Goal: Task Accomplishment & Management: Manage account settings

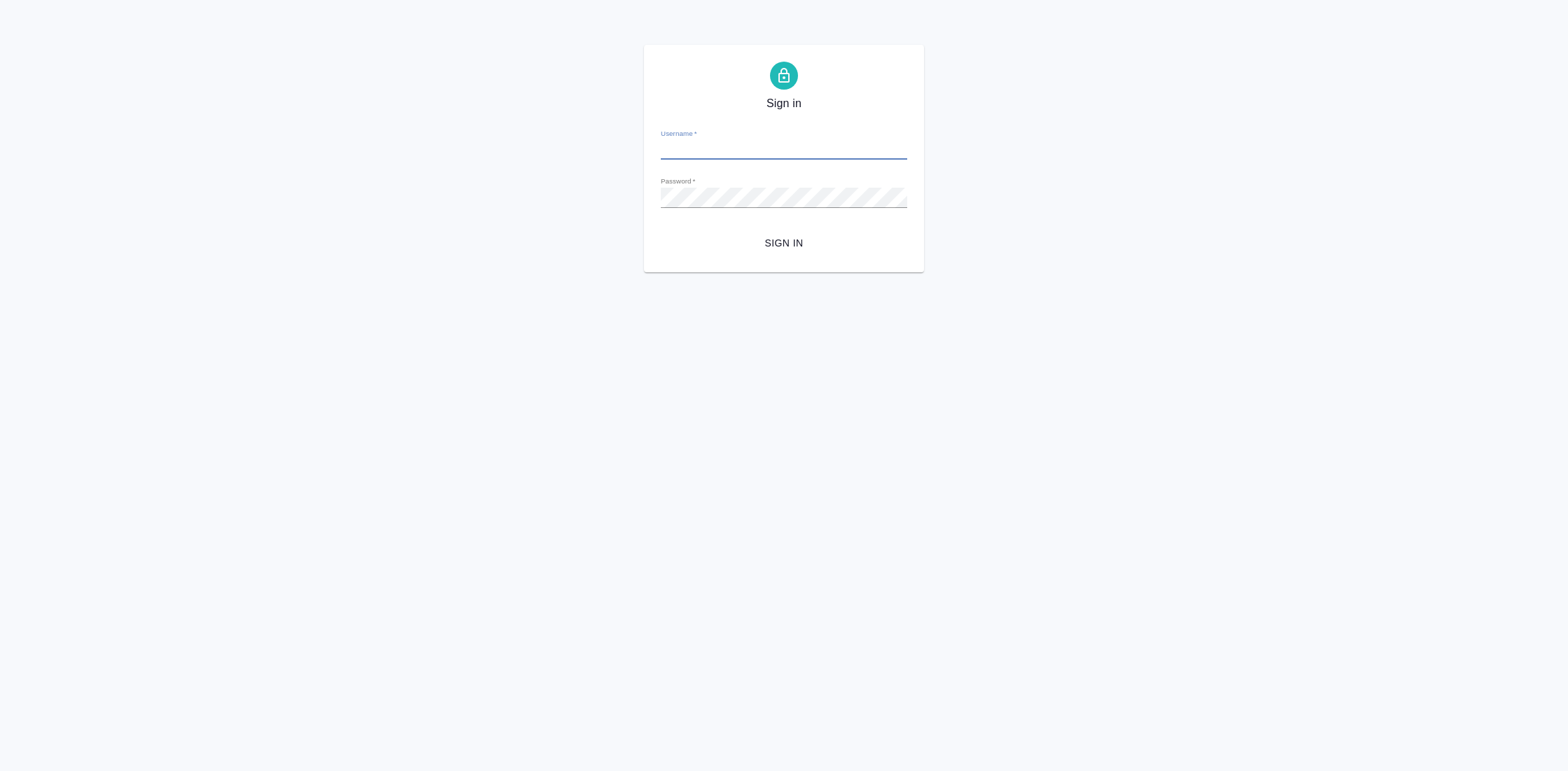
type input "[EMAIL_ADDRESS][DOMAIN_NAME]"
click at [797, 243] on span "Sign in" at bounding box center [784, 244] width 224 height 17
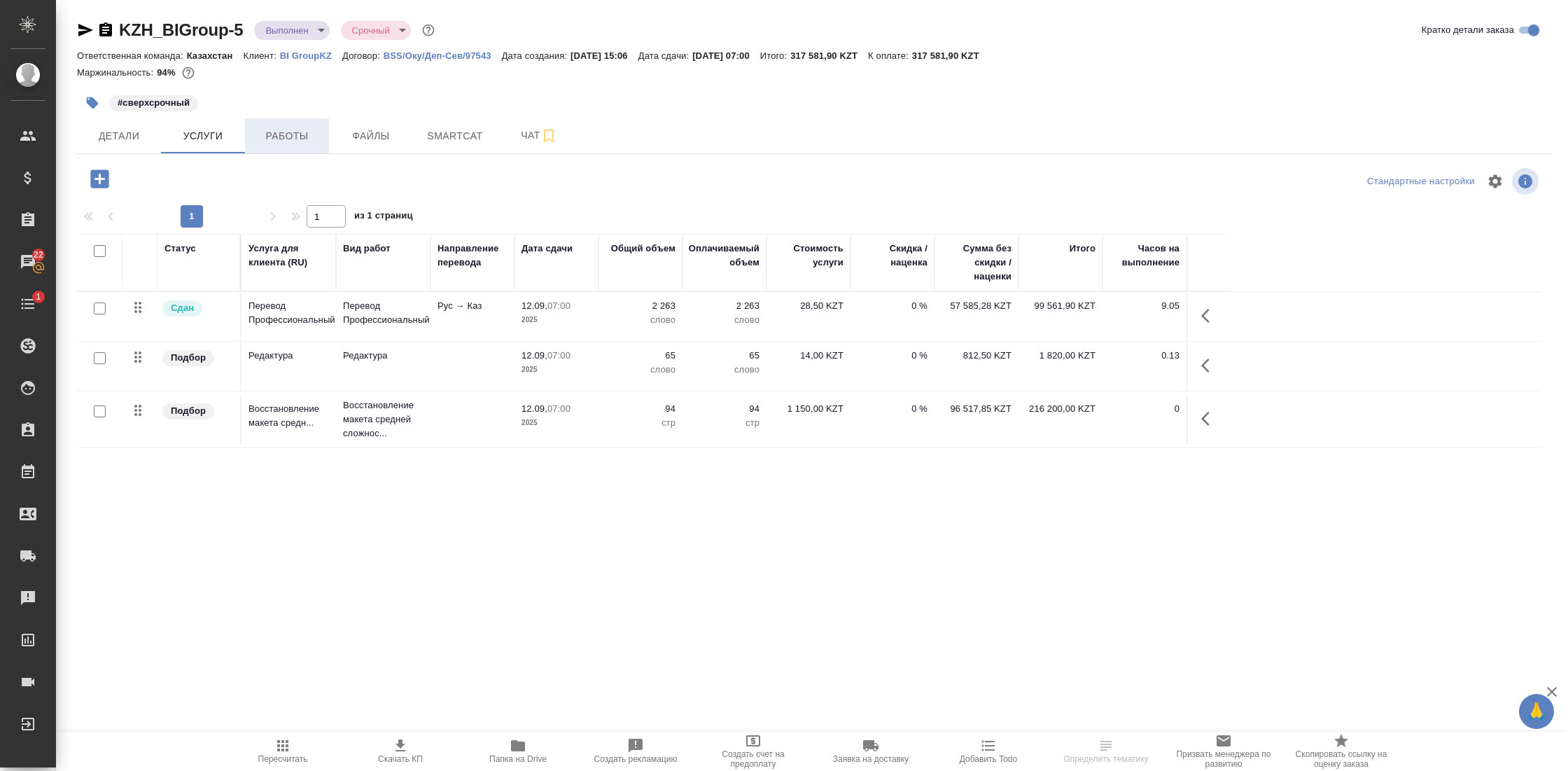
click at [298, 141] on span "Работы" at bounding box center [287, 136] width 67 height 17
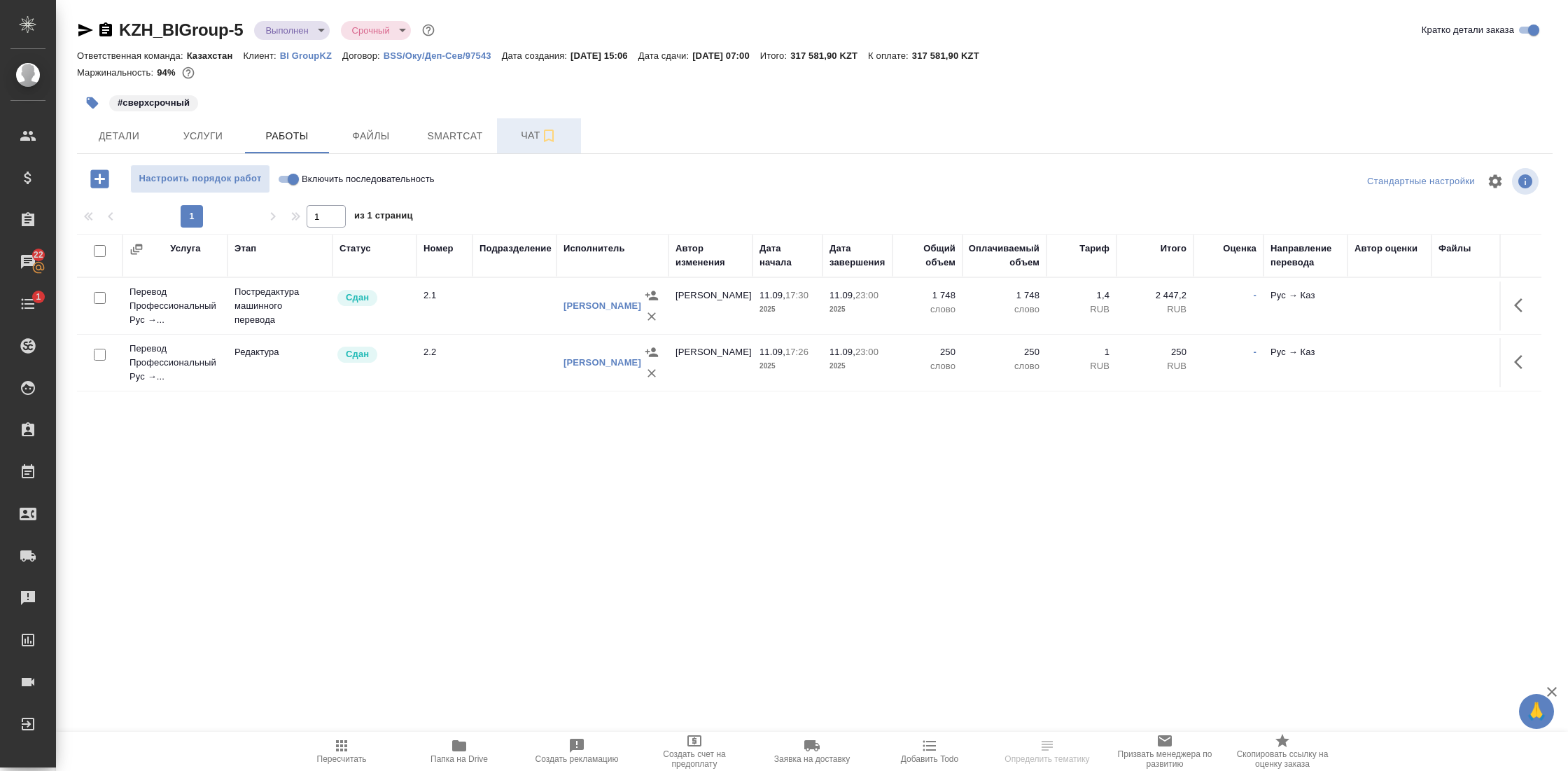
click at [534, 131] on span "Чат" at bounding box center [539, 136] width 67 height 17
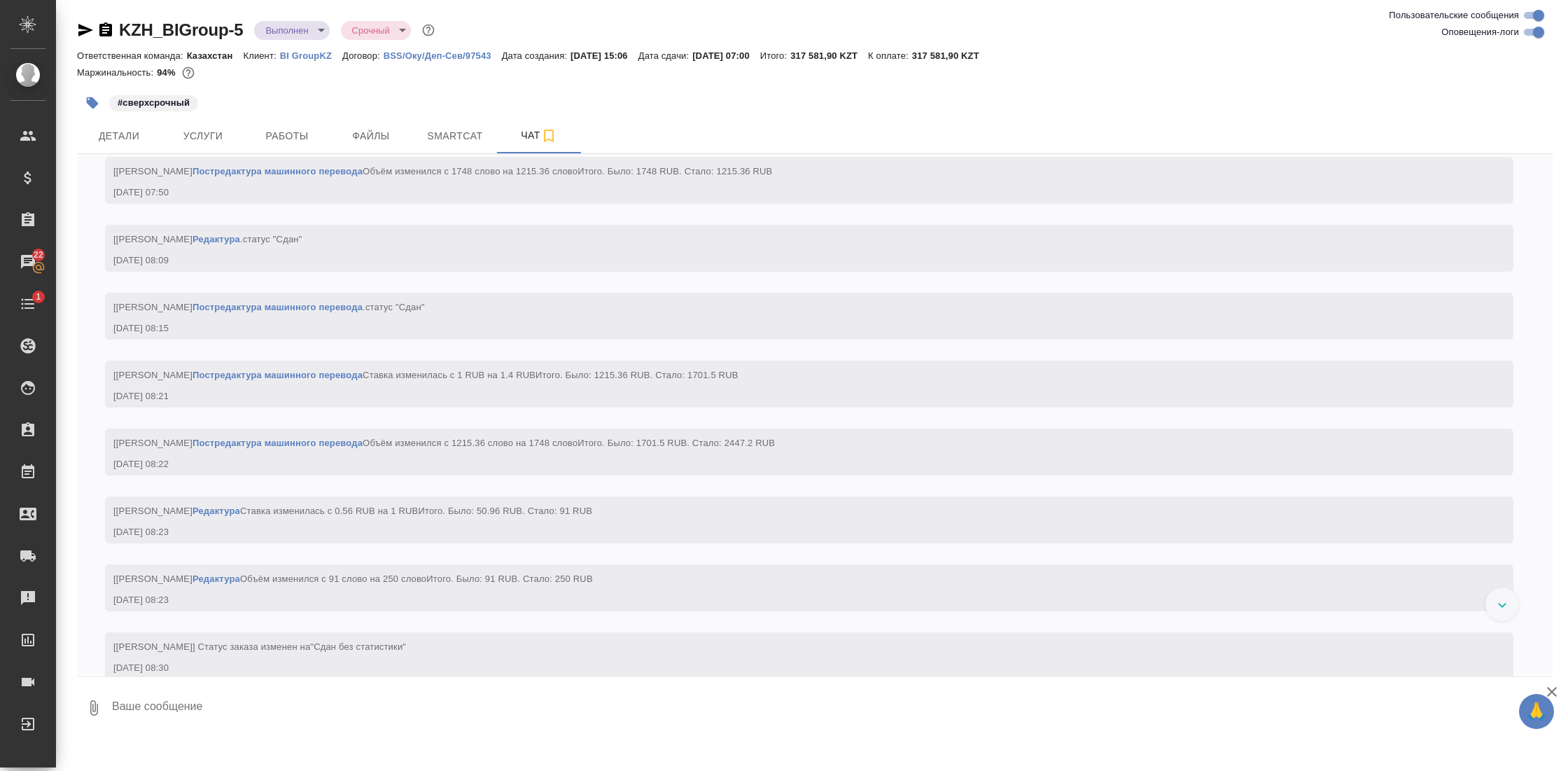
scroll to position [4105, 0]
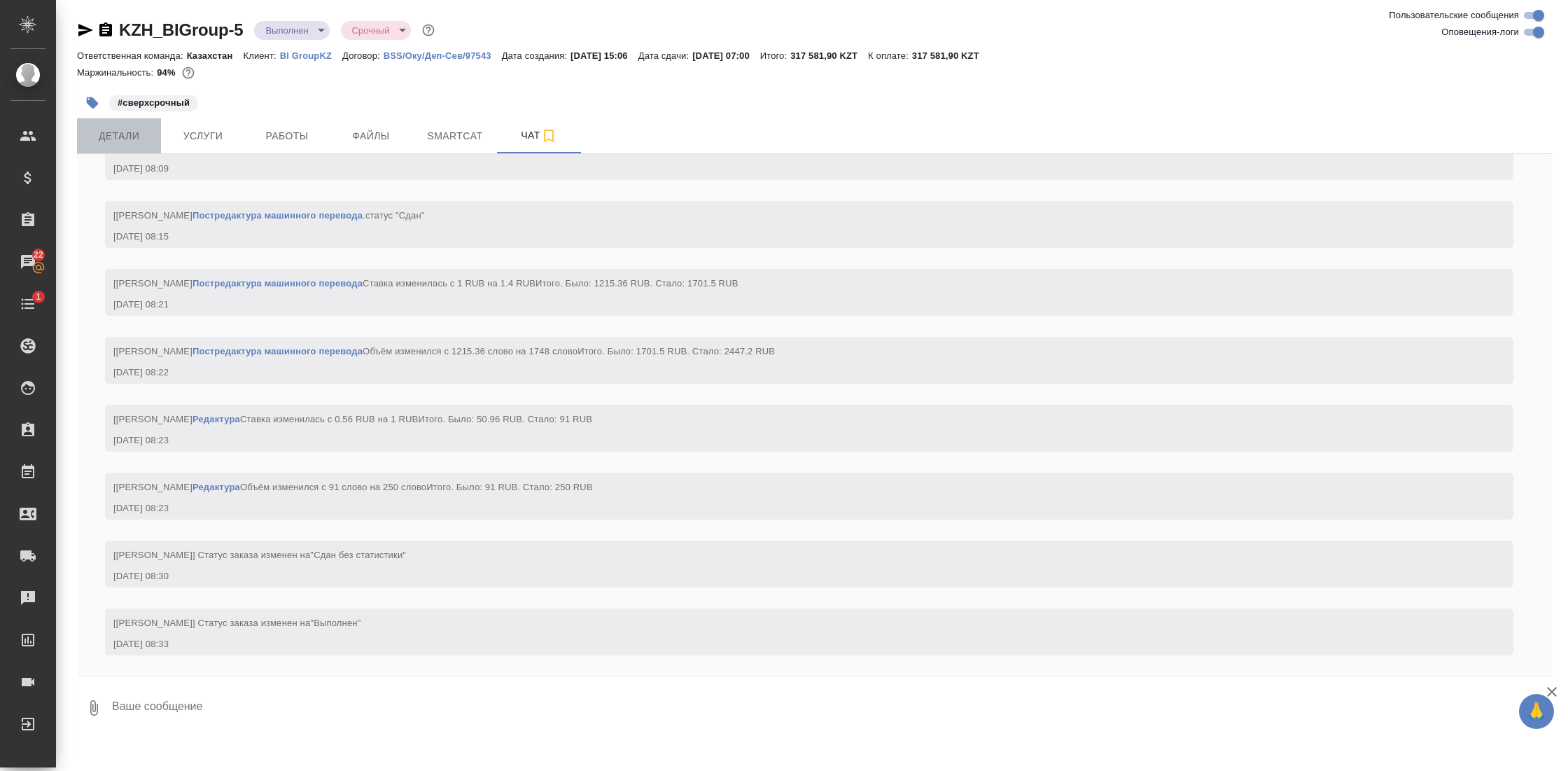
click at [130, 134] on span "Детали" at bounding box center [119, 136] width 67 height 17
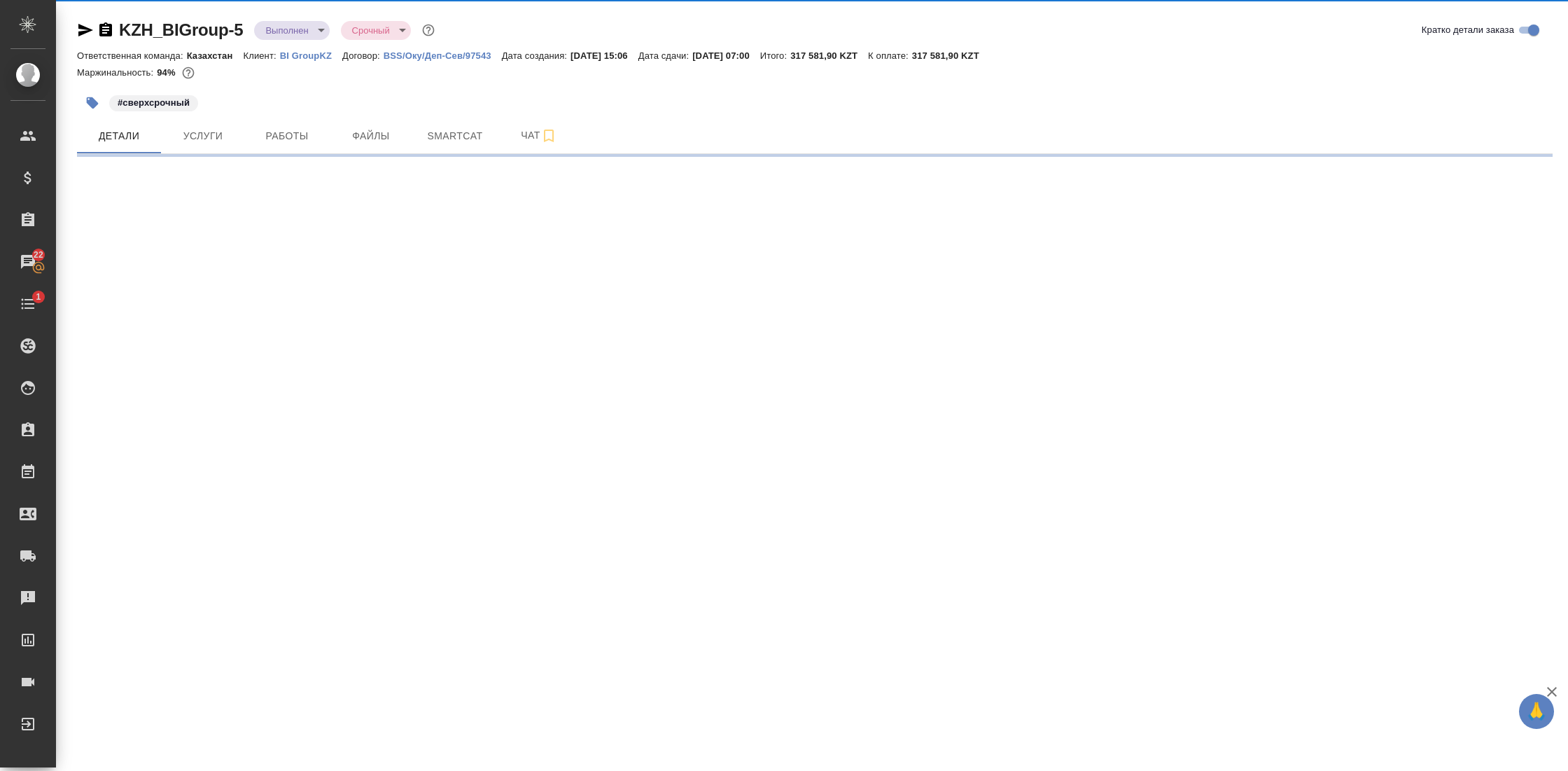
select select "RU"
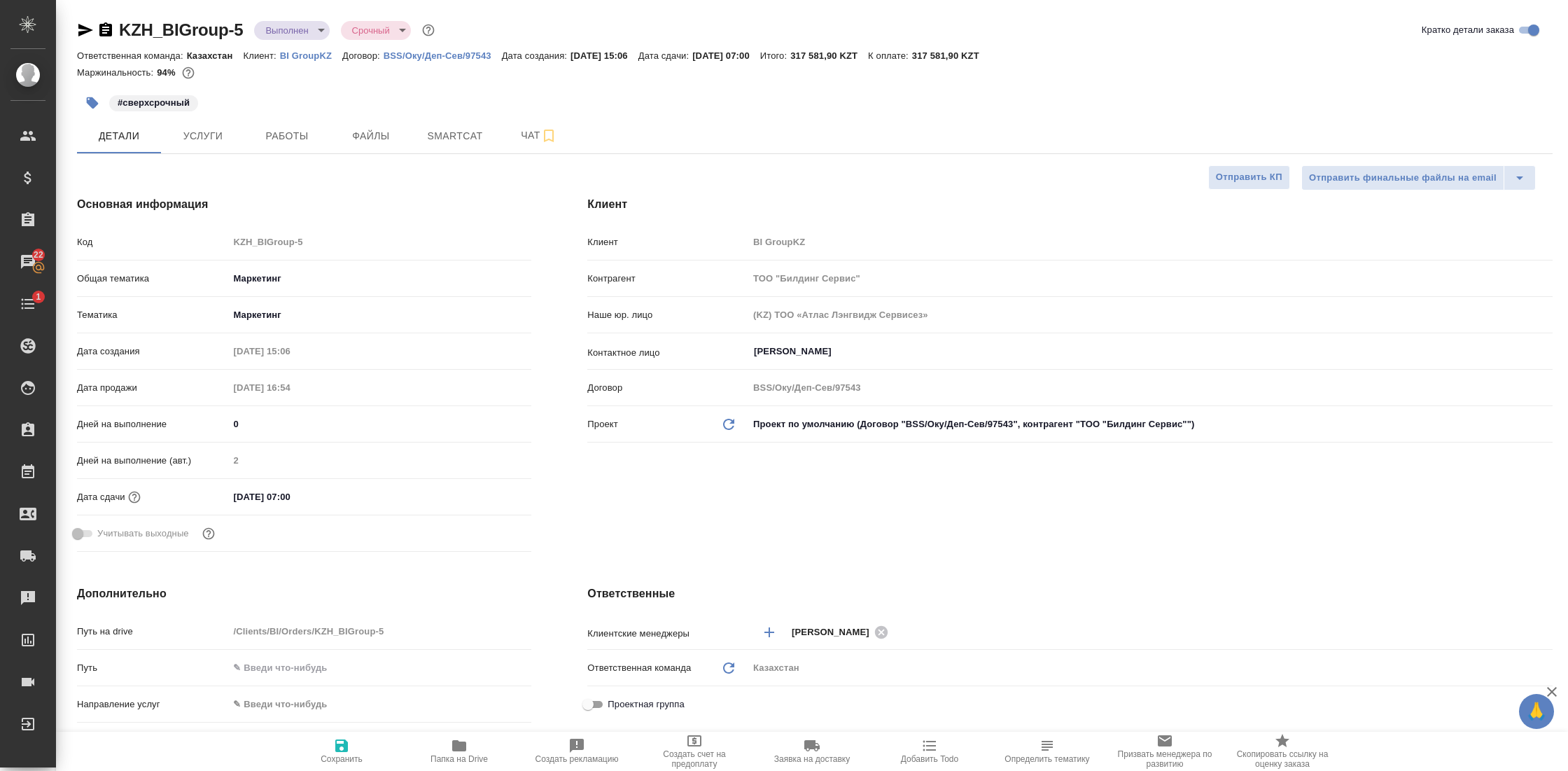
type textarea "x"
click at [464, 743] on icon "button" at bounding box center [459, 746] width 14 height 12
type textarea "x"
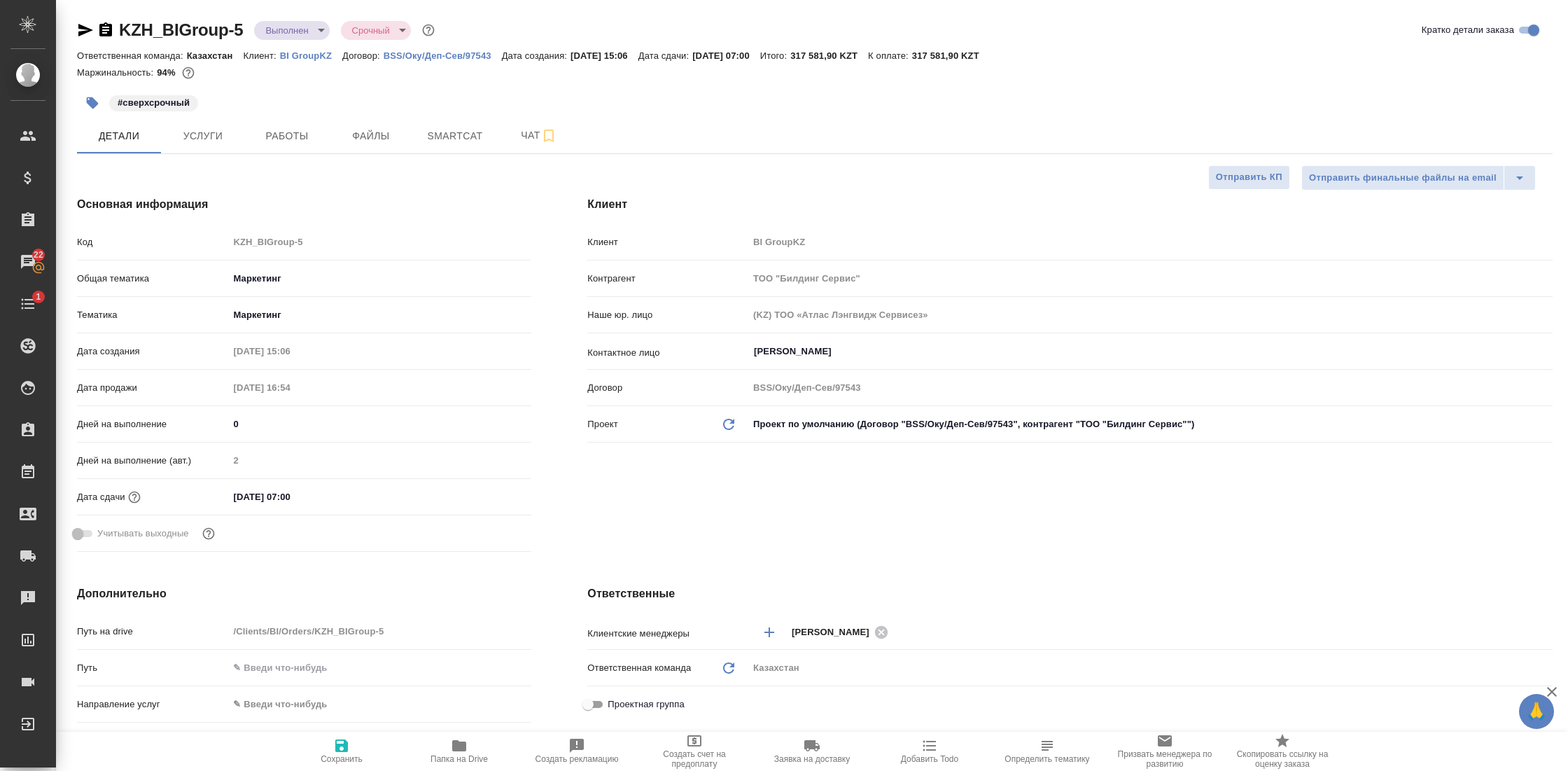
type textarea "x"
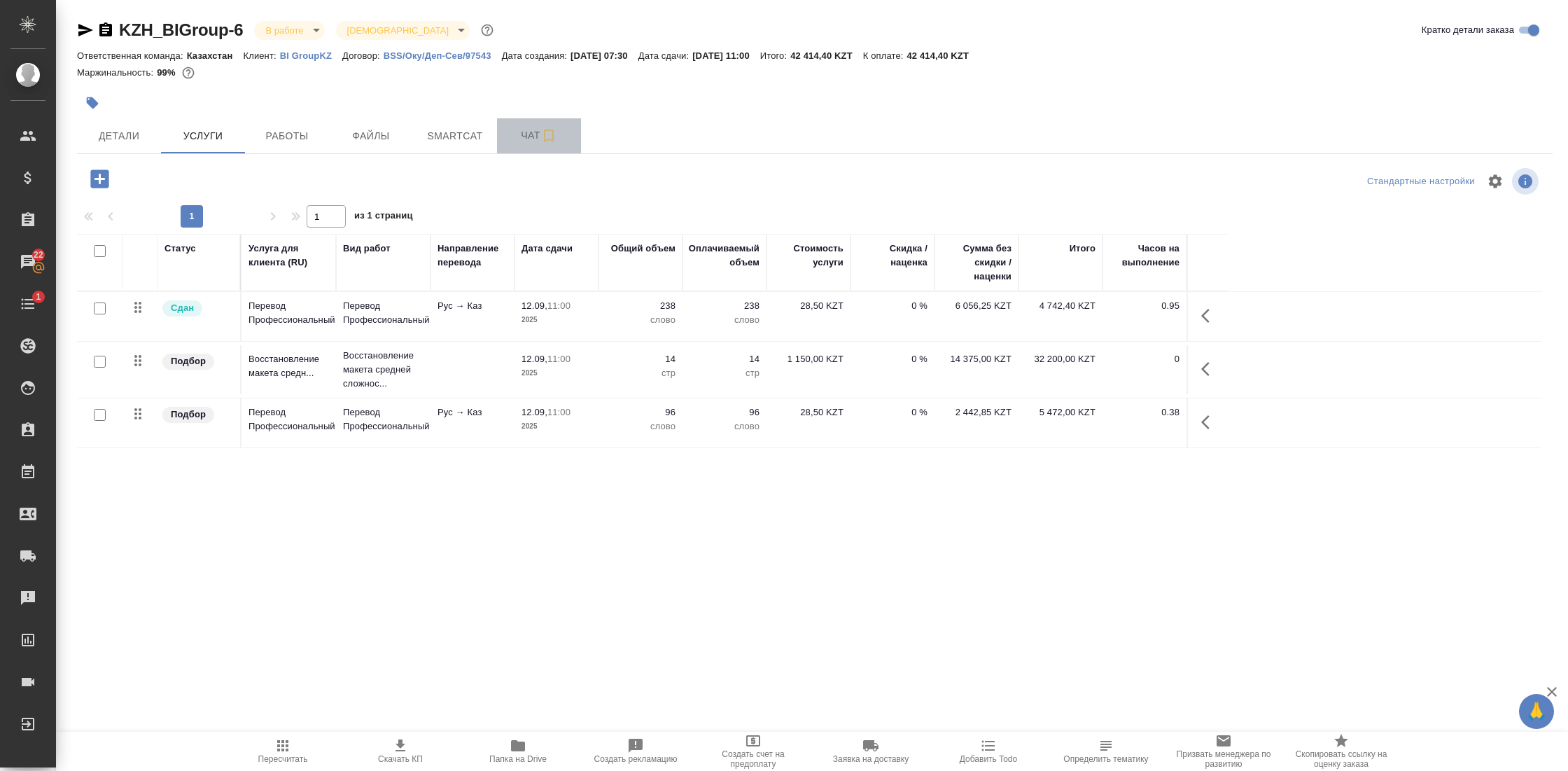
click at [522, 133] on span "Чат" at bounding box center [539, 136] width 67 height 17
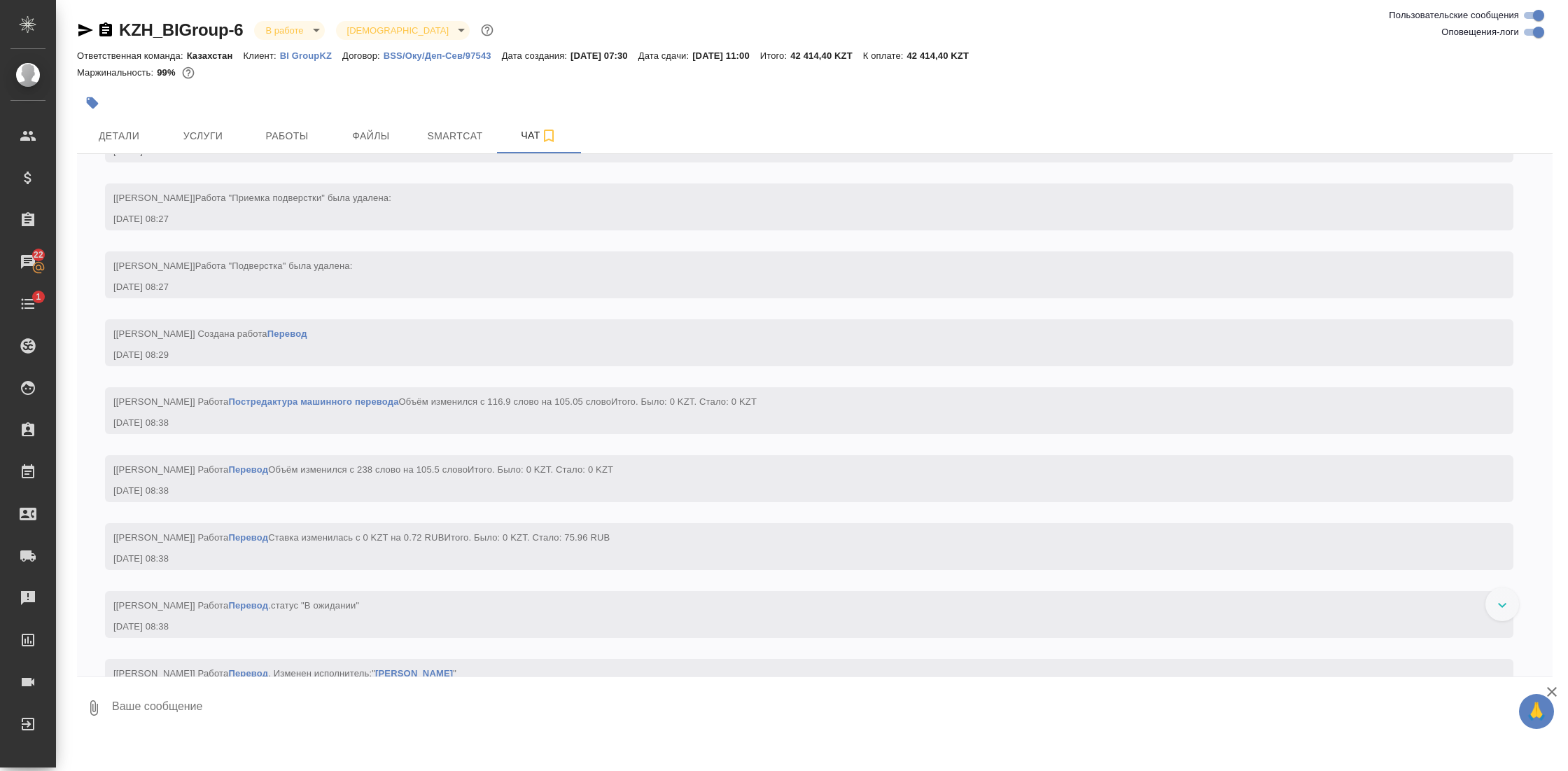
scroll to position [2530, 0]
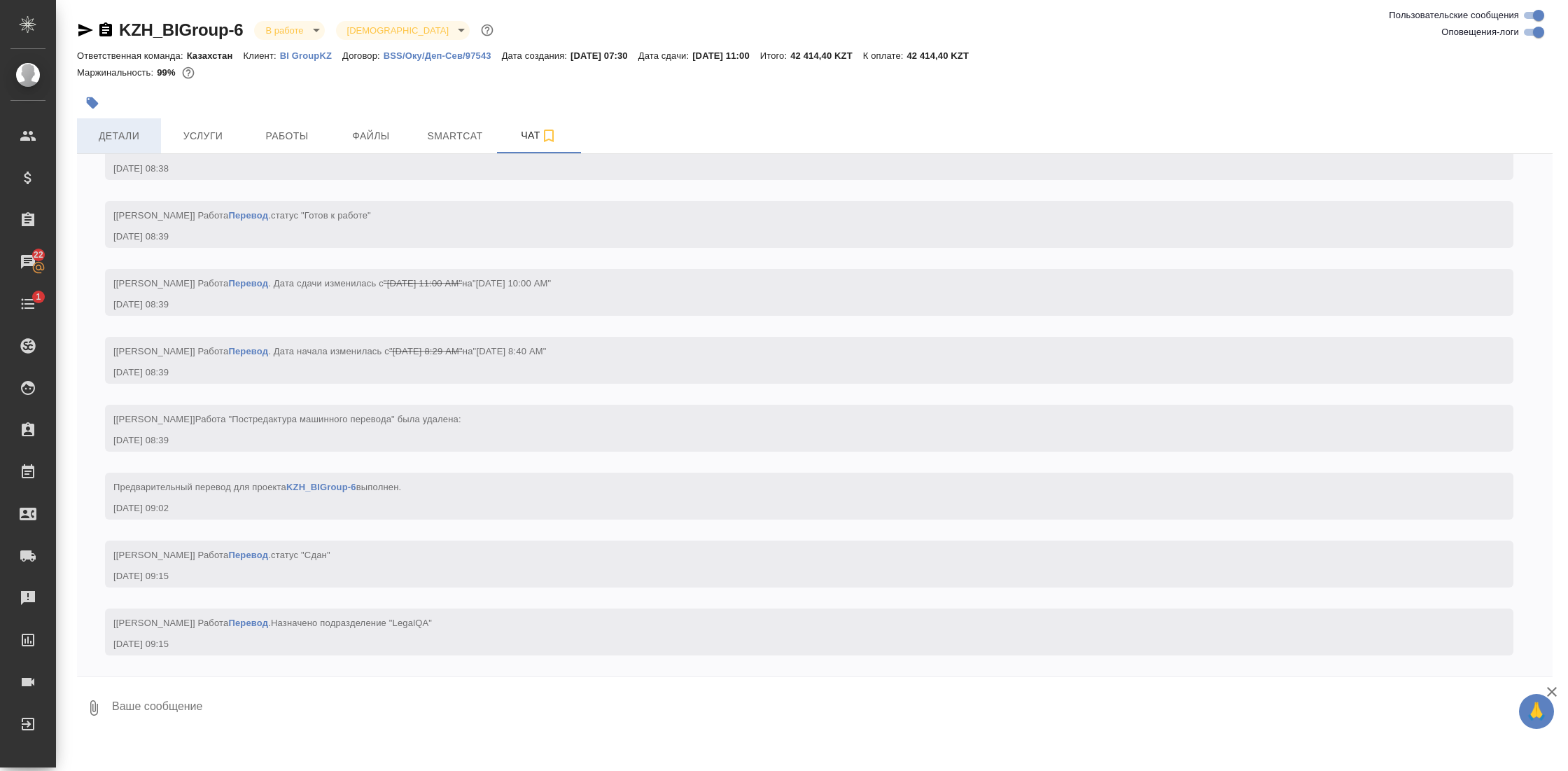
click at [125, 128] on span "Детали" at bounding box center [119, 136] width 67 height 17
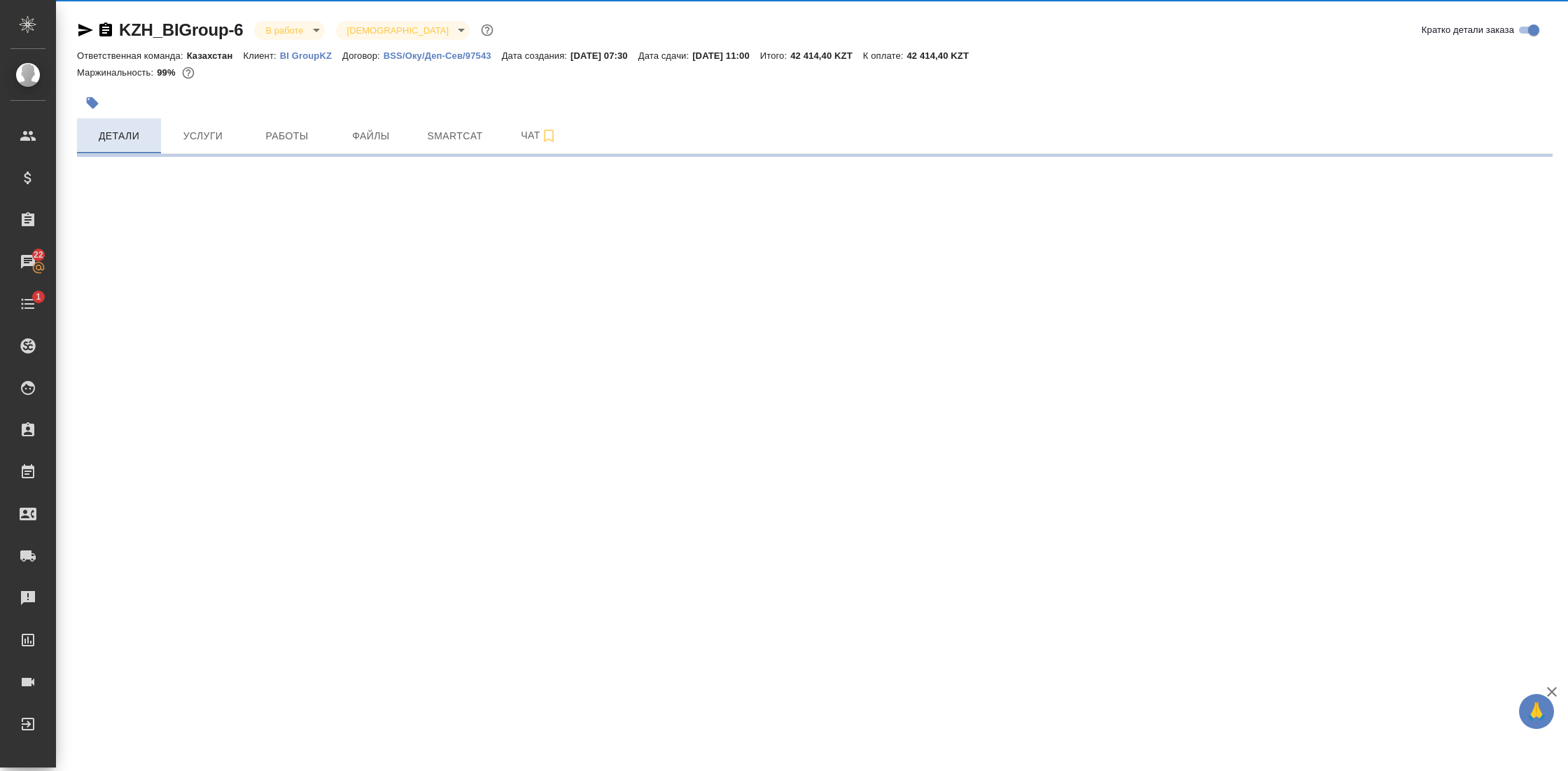
select select "RU"
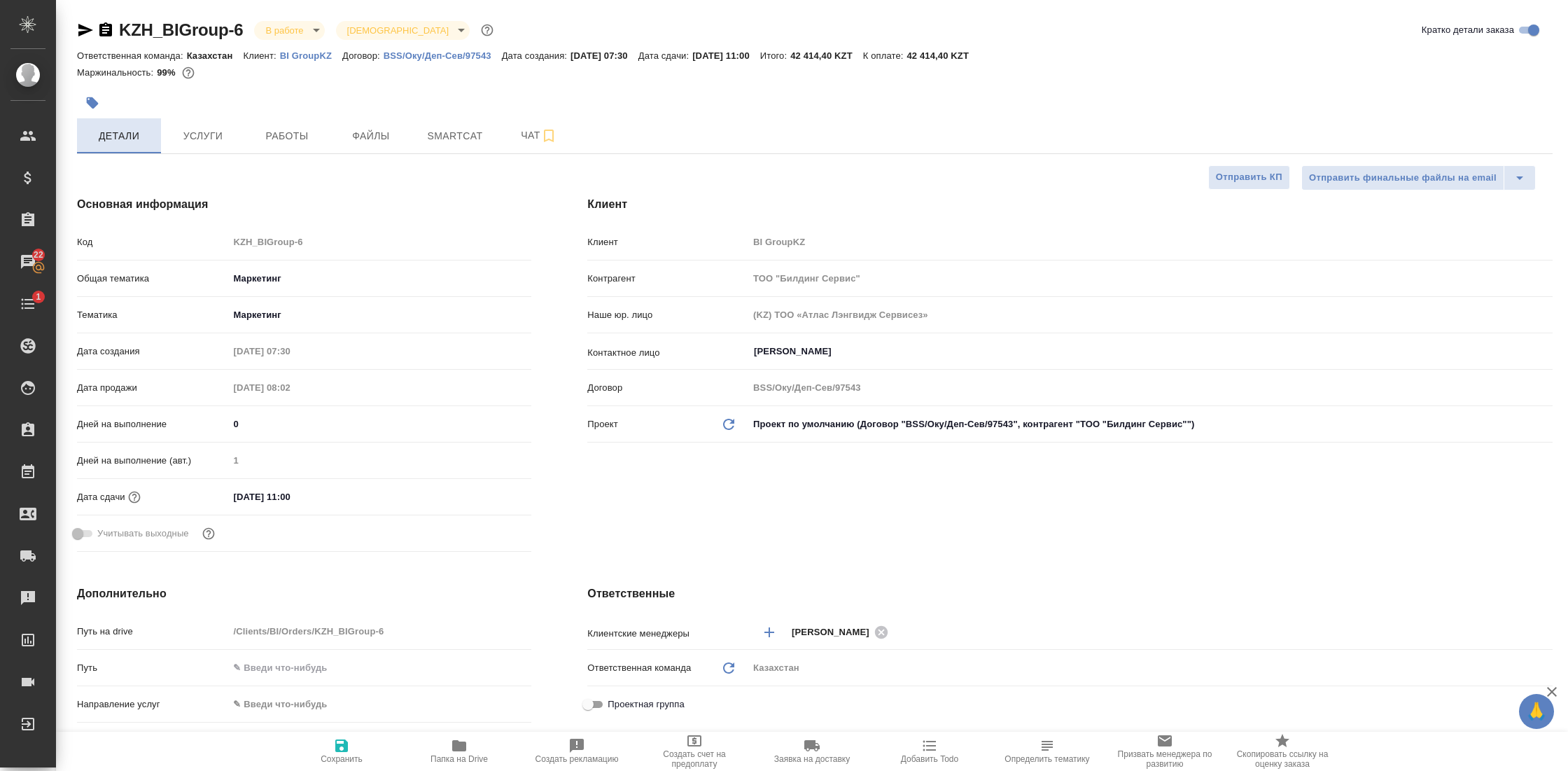
type textarea "x"
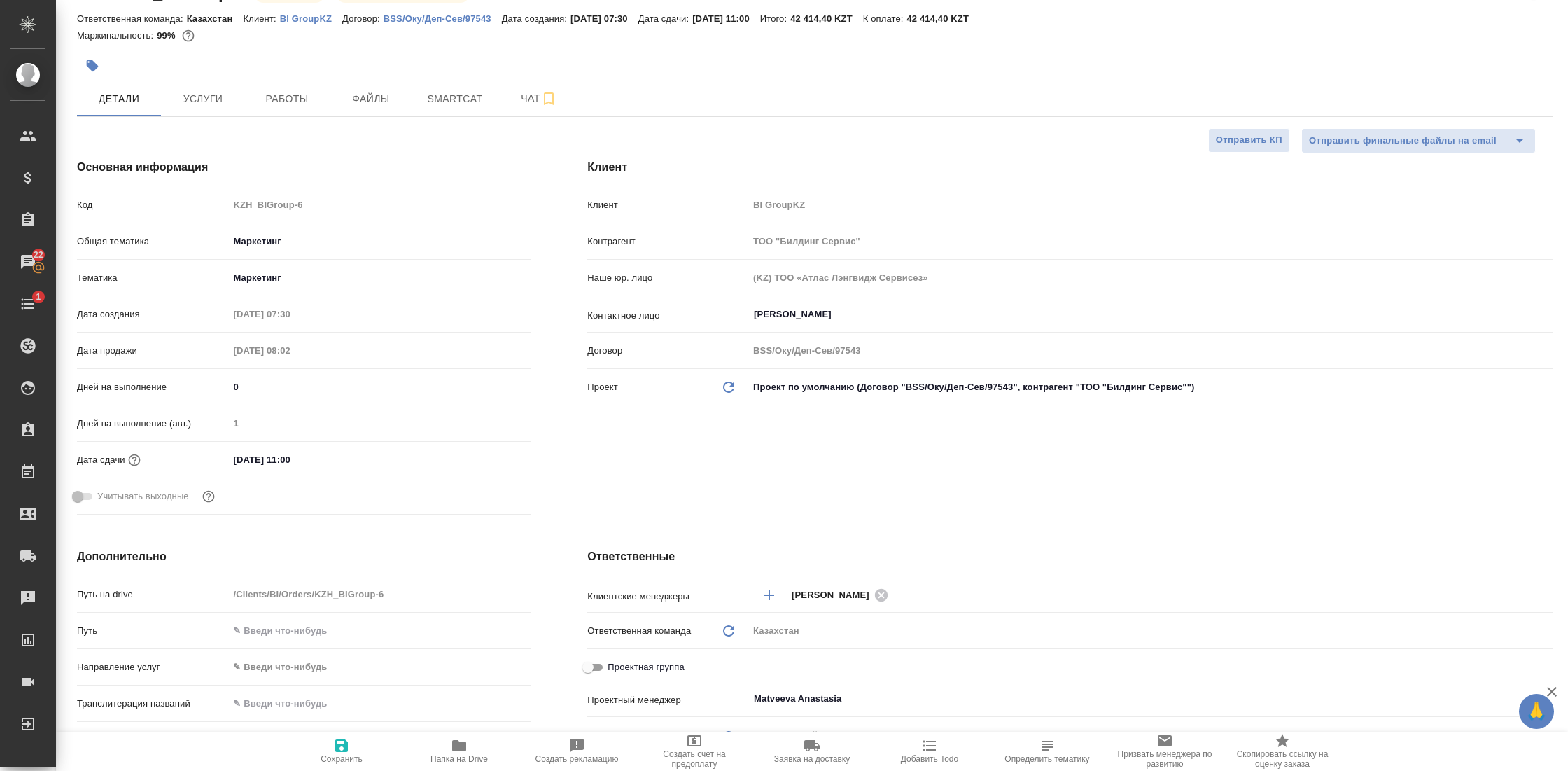
scroll to position [39, 0]
click at [449, 747] on span "Папка на Drive" at bounding box center [459, 751] width 101 height 27
type textarea "x"
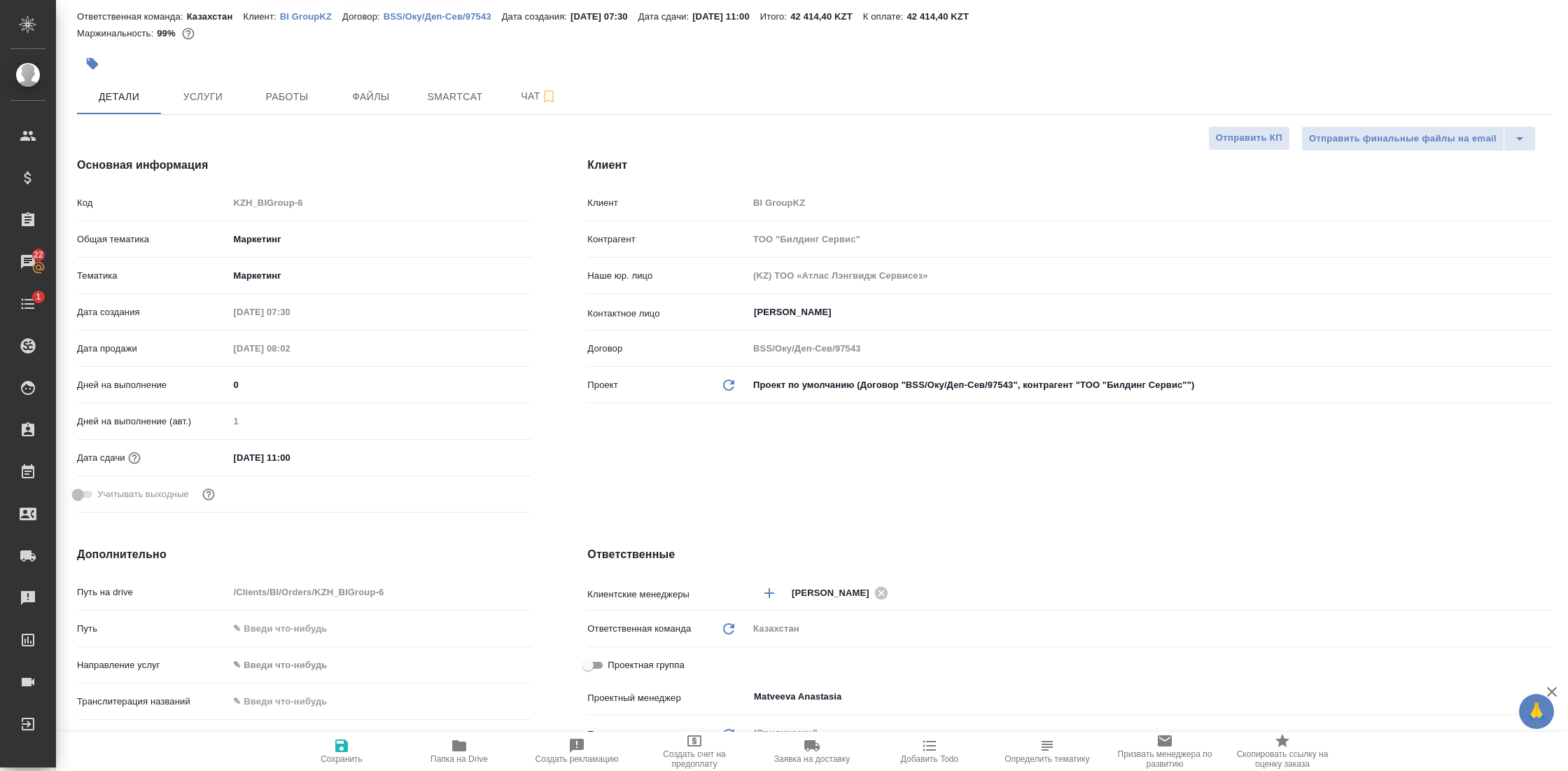
type textarea "x"
click at [523, 96] on span "Чат" at bounding box center [539, 96] width 67 height 17
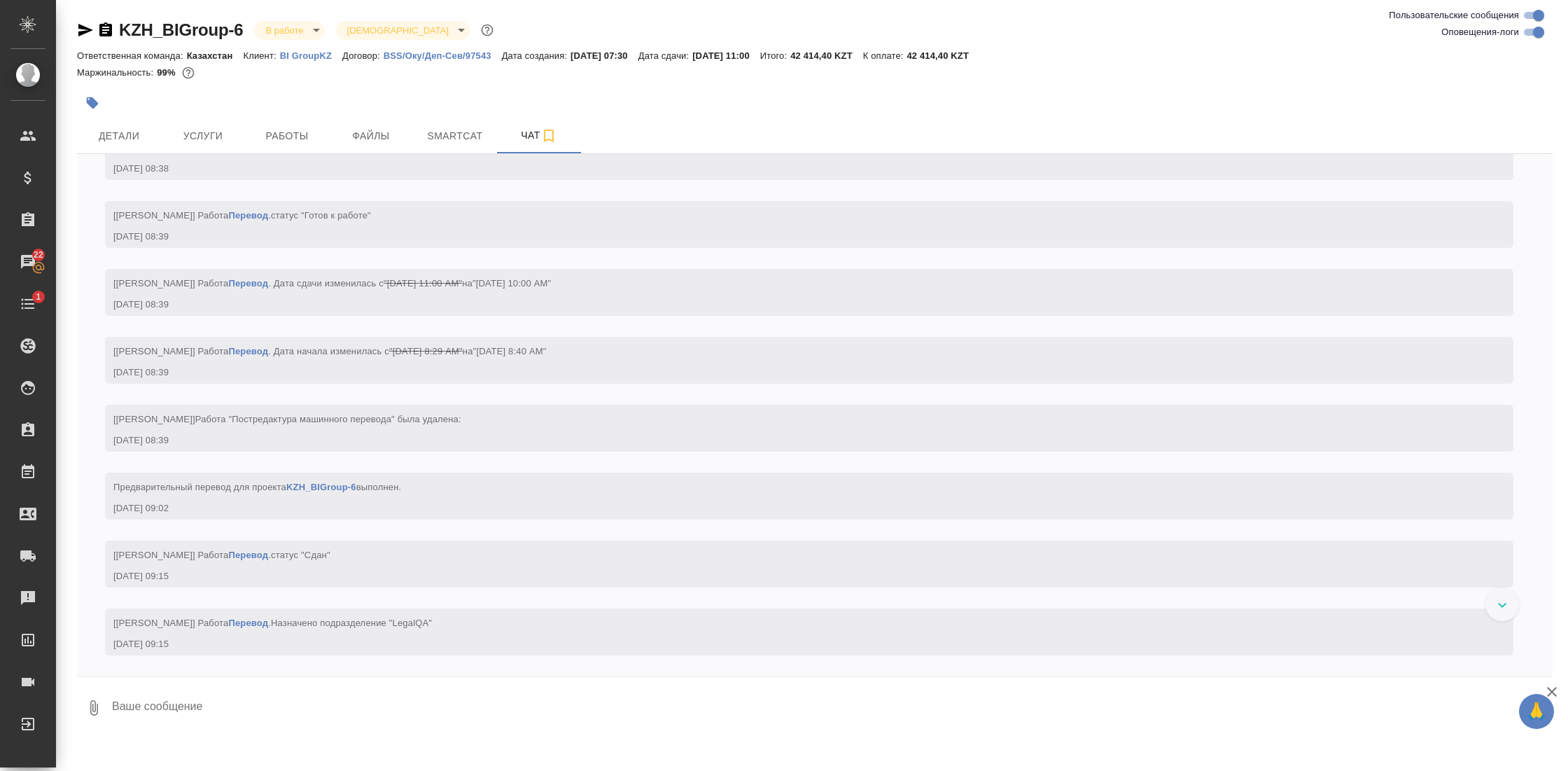
scroll to position [2530, 0]
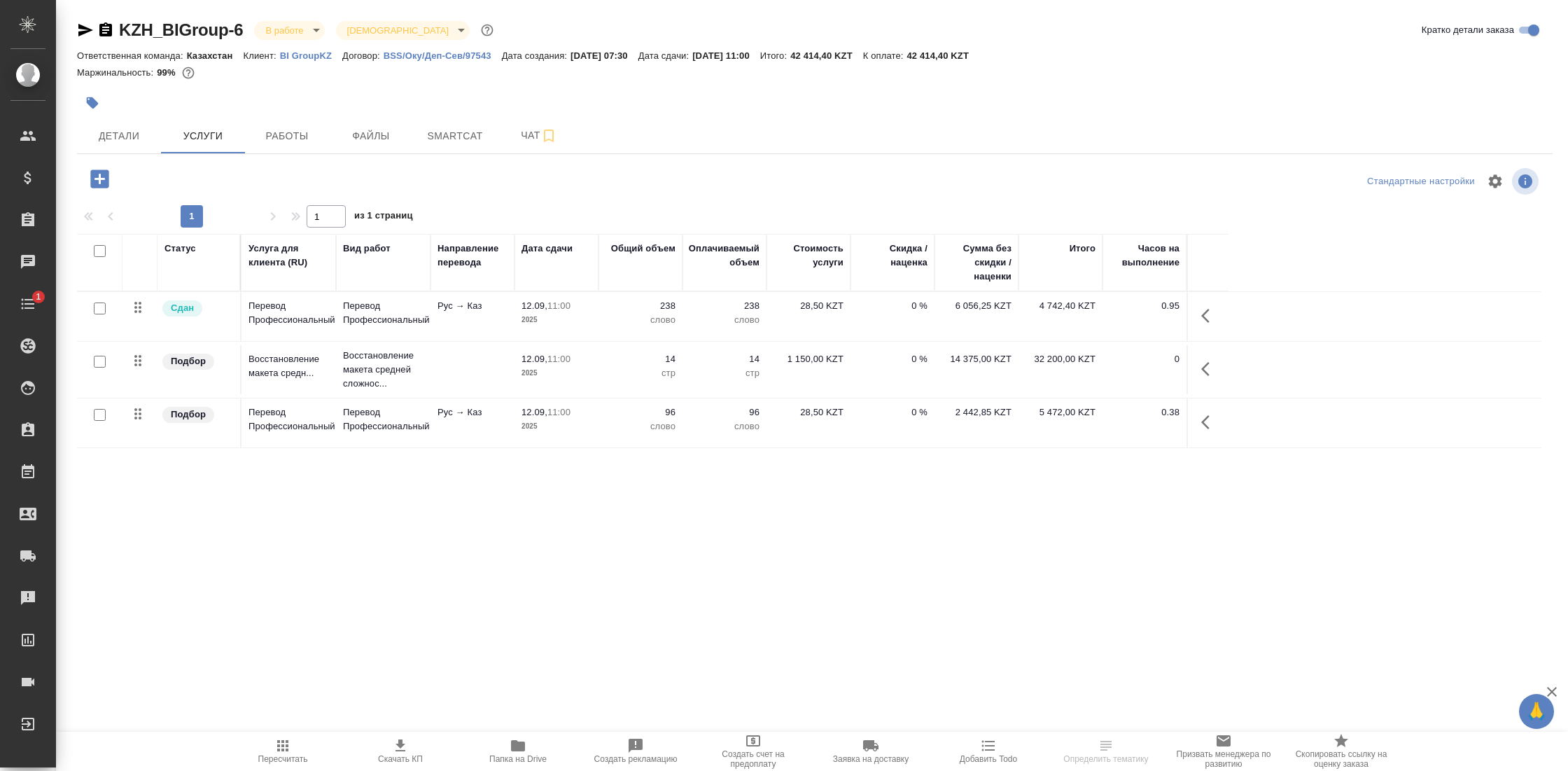
click at [102, 30] on icon "button" at bounding box center [105, 30] width 16 height 16
